Goal: Task Accomplishment & Management: Manage account settings

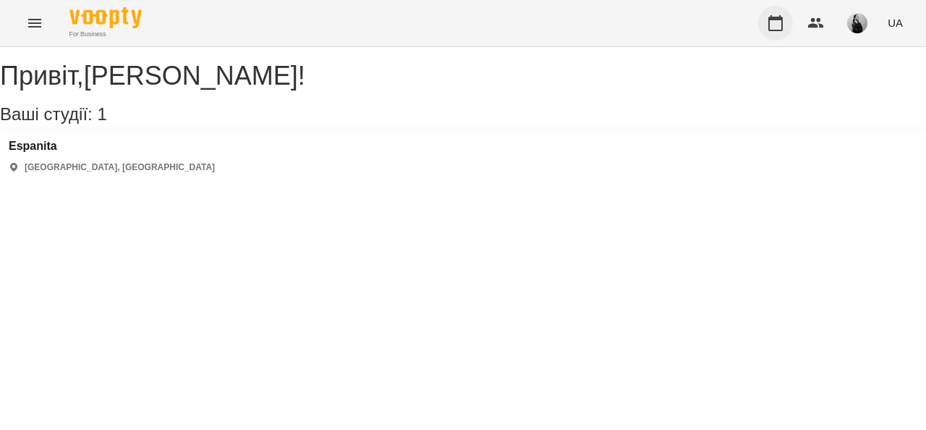
click at [760, 22] on button "button" at bounding box center [775, 23] width 35 height 35
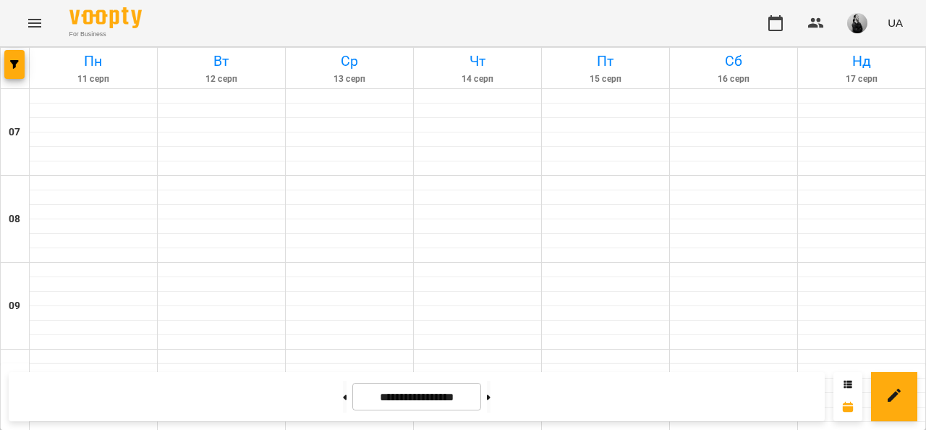
scroll to position [289, 0]
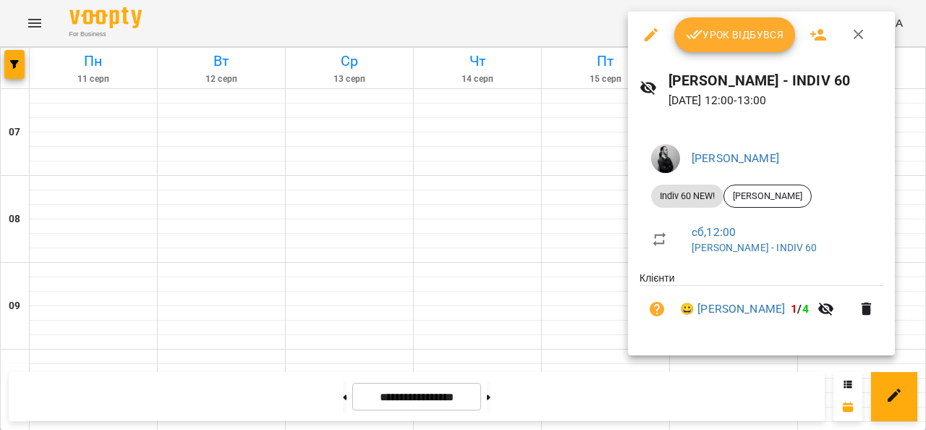
click at [752, 54] on div "Урок відбувся" at bounding box center [761, 35] width 267 height 46
click at [750, 45] on button "Урок відбувся" at bounding box center [735, 34] width 122 height 35
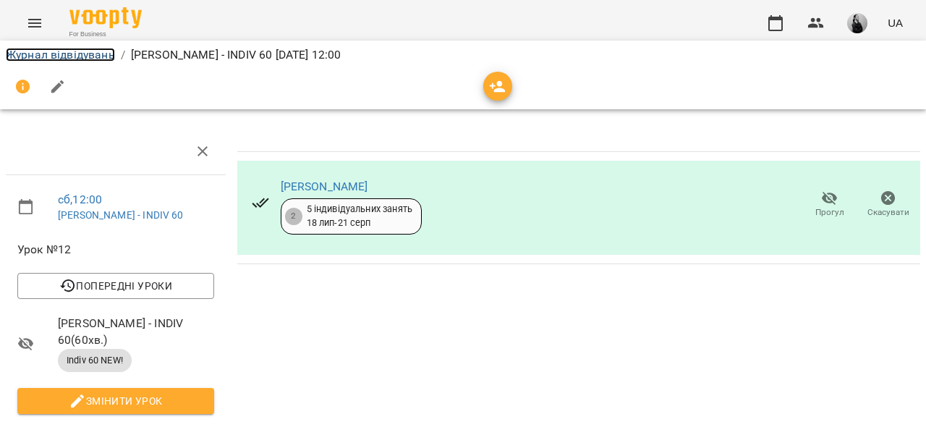
click at [105, 50] on link "Журнал відвідувань" at bounding box center [60, 55] width 109 height 14
